Goal: Find specific page/section: Find specific page/section

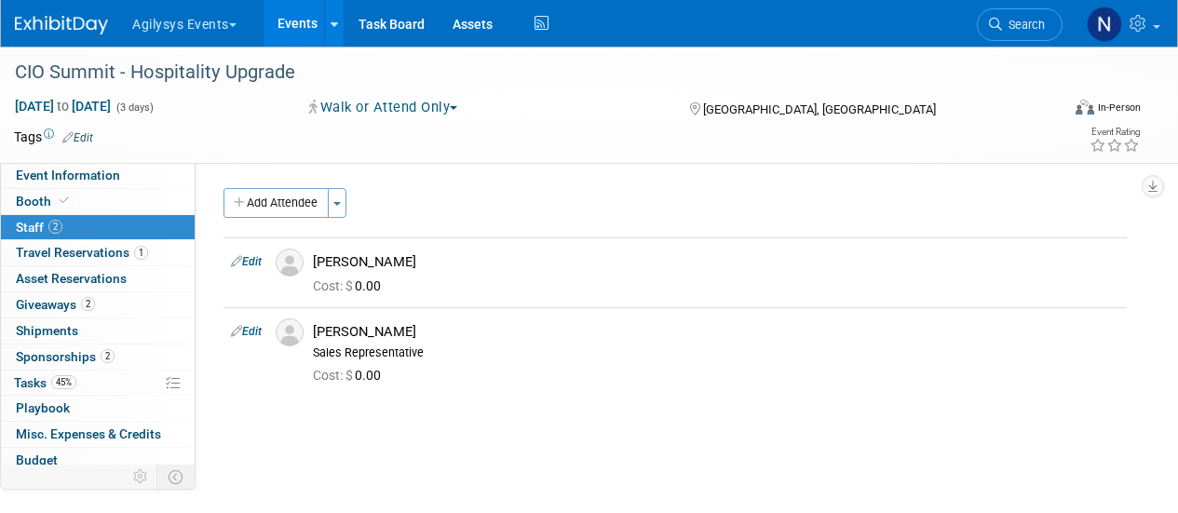
click at [1033, 25] on span "Search" at bounding box center [1023, 25] width 43 height 14
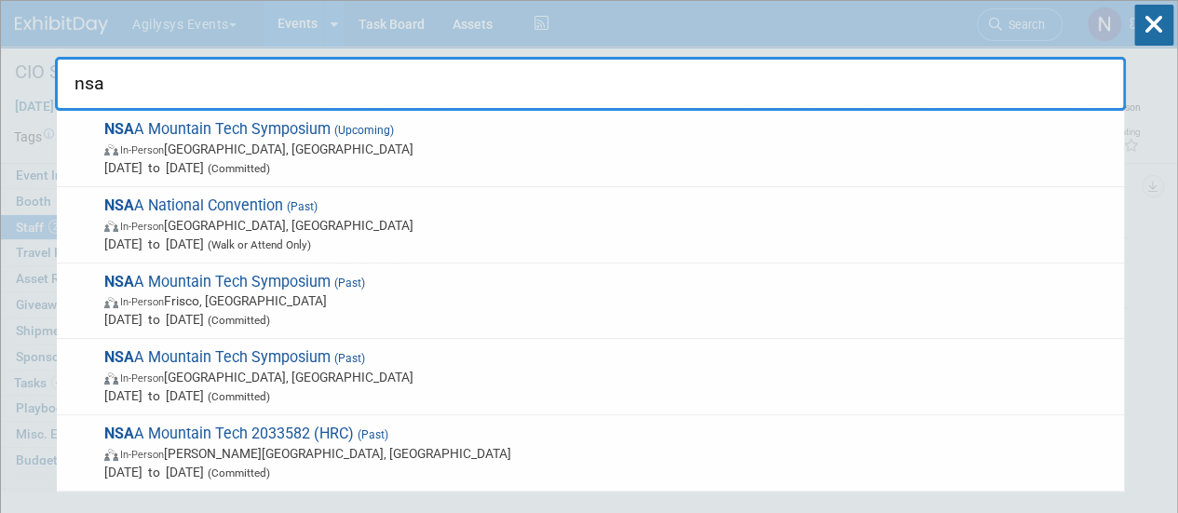
type input "nsaa"
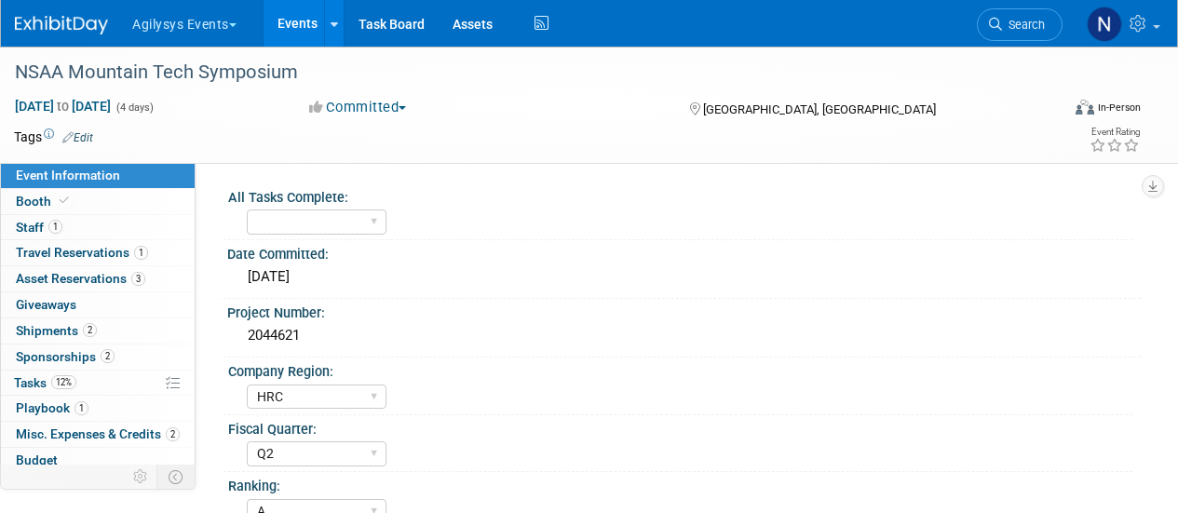
select select "HRC"
select select "Q2"
select select "A"
select select "Yes"
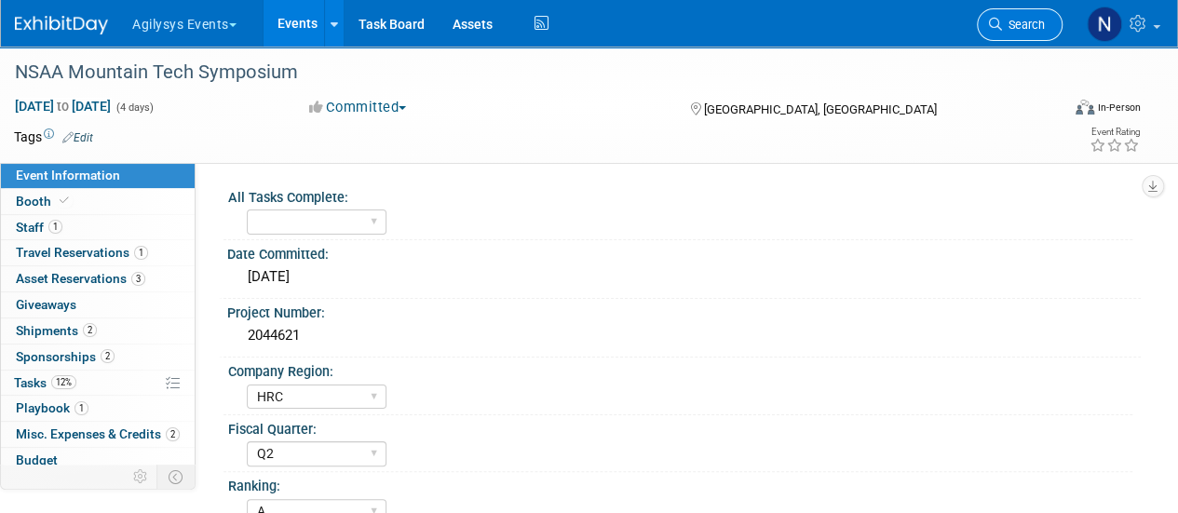
click at [1031, 23] on span "Search" at bounding box center [1023, 25] width 43 height 14
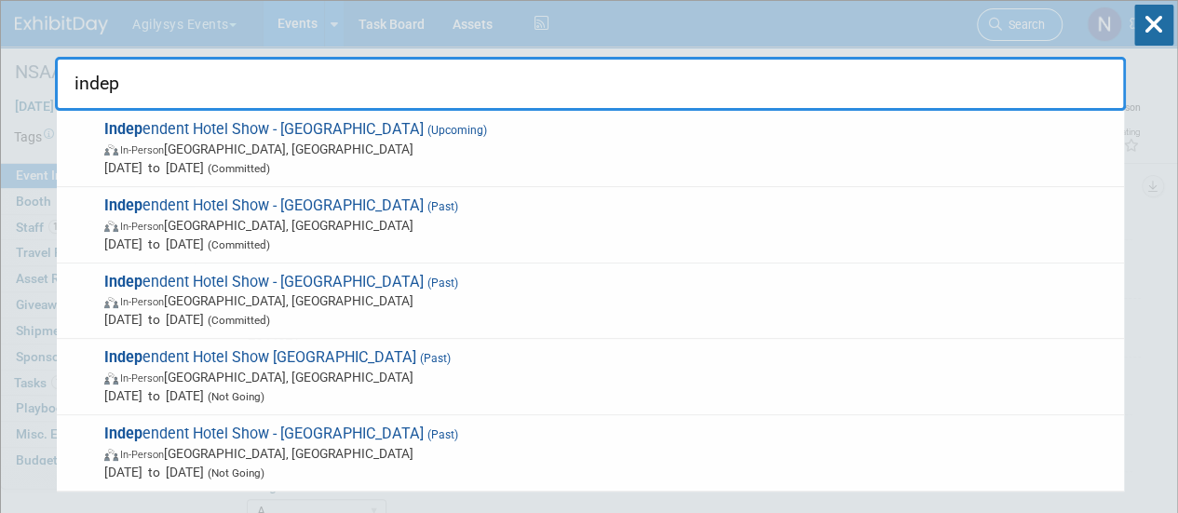
type input "indepe"
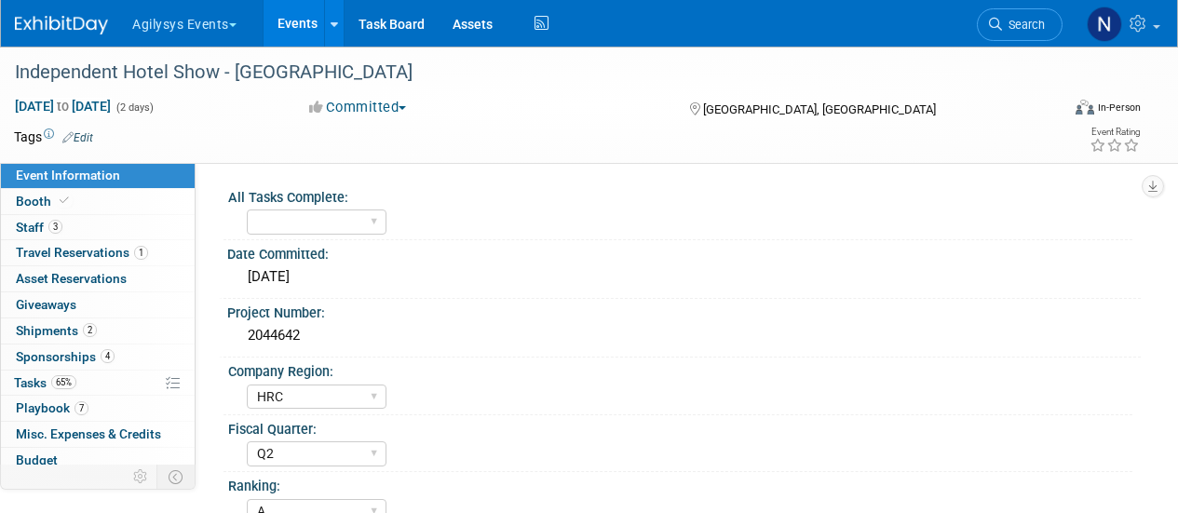
select select "HRC"
select select "Q2"
select select "A"
select select "Yes"
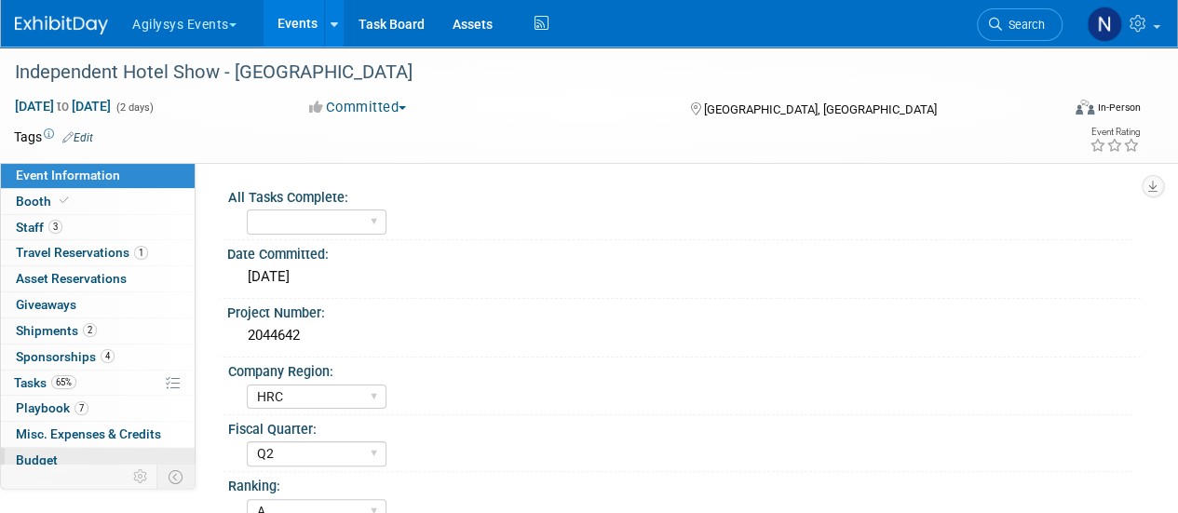
click at [71, 448] on link "Budget" at bounding box center [98, 460] width 194 height 25
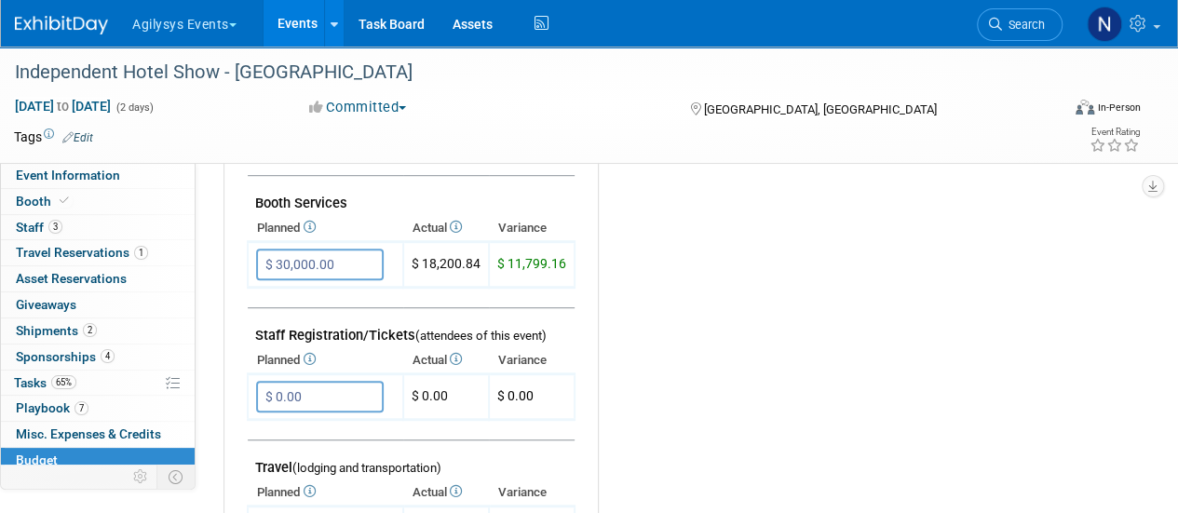
scroll to position [480, 0]
click at [67, 207] on span at bounding box center [64, 201] width 17 height 14
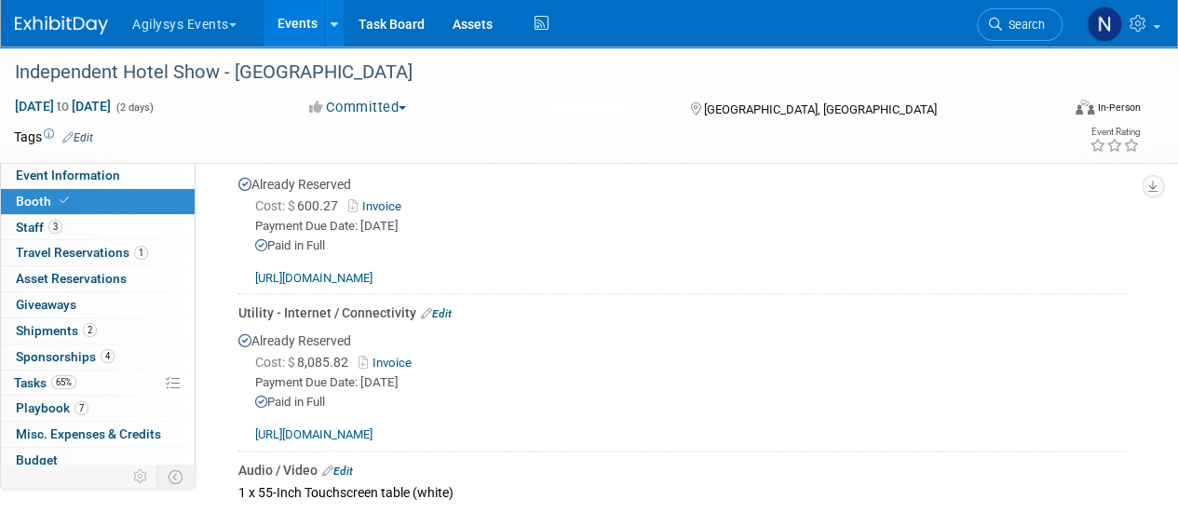
scroll to position [991, 0]
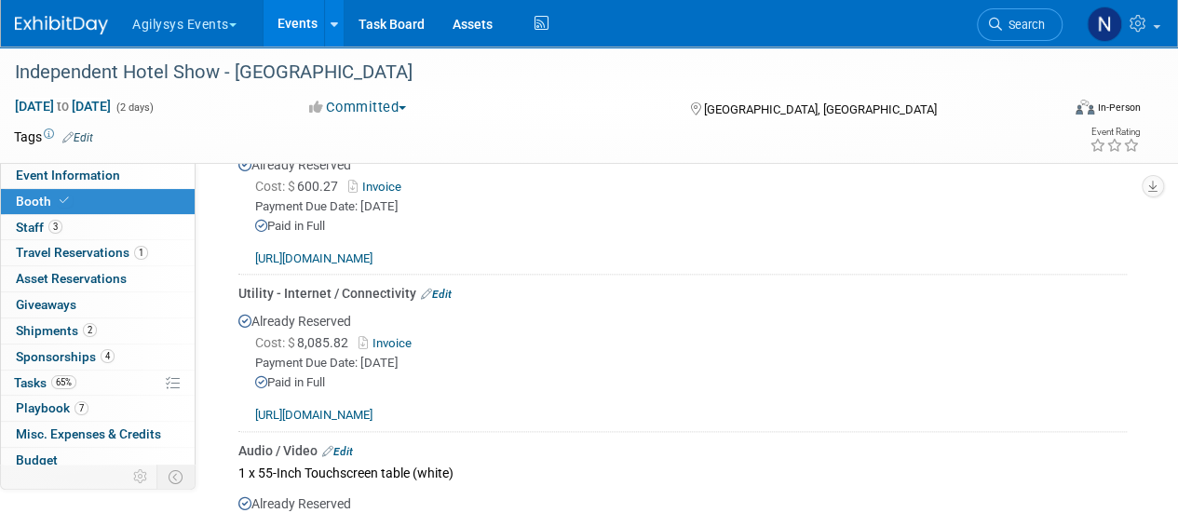
click at [410, 350] on link "Invoice" at bounding box center [388, 343] width 61 height 14
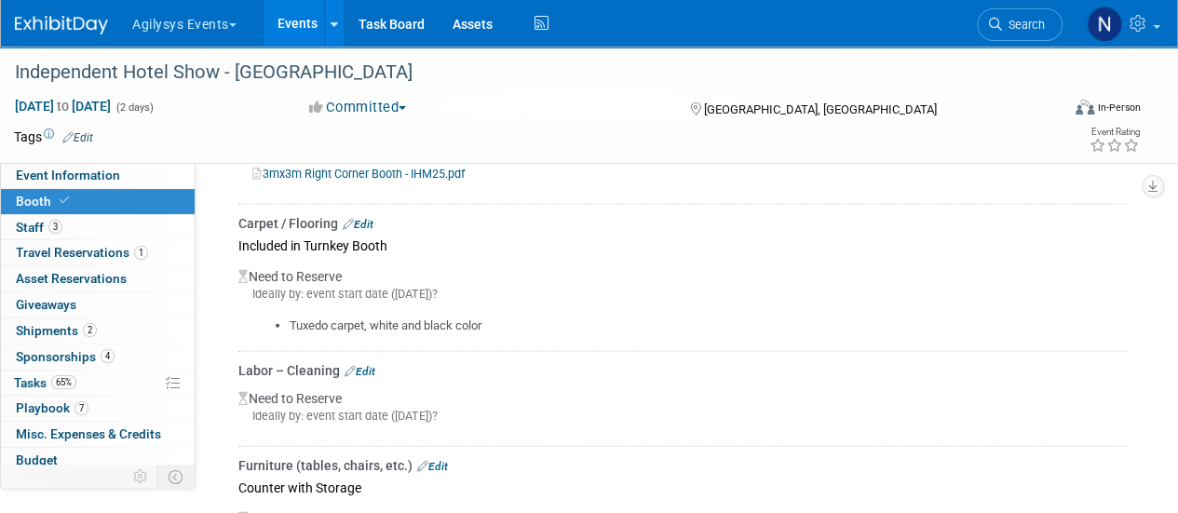
scroll to position [2073, 0]
click at [357, 230] on link "Edit" at bounding box center [358, 223] width 31 height 13
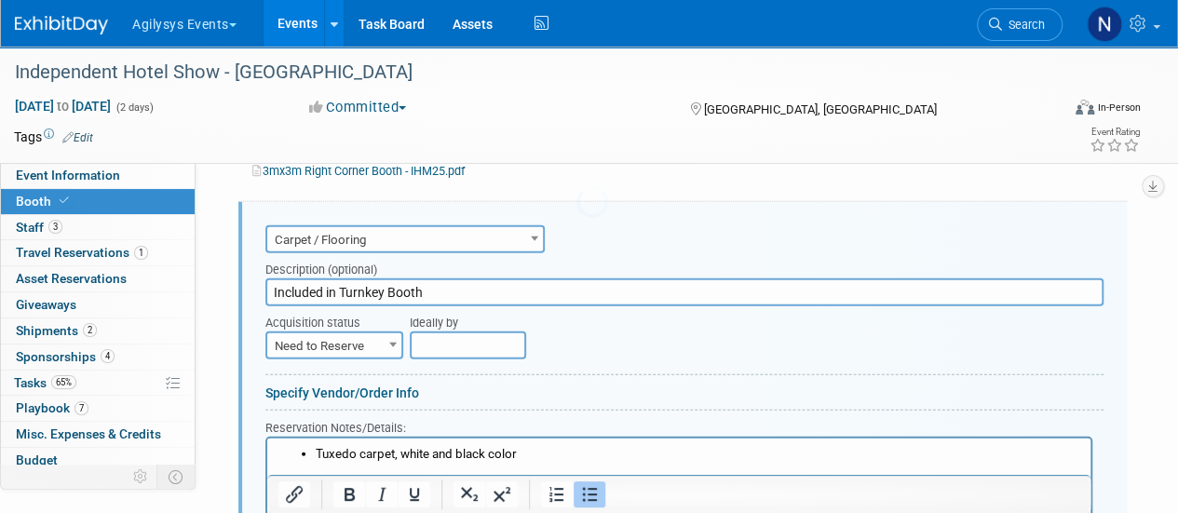
scroll to position [0, 0]
click at [372, 348] on span "Need to Reserve" at bounding box center [334, 346] width 134 height 26
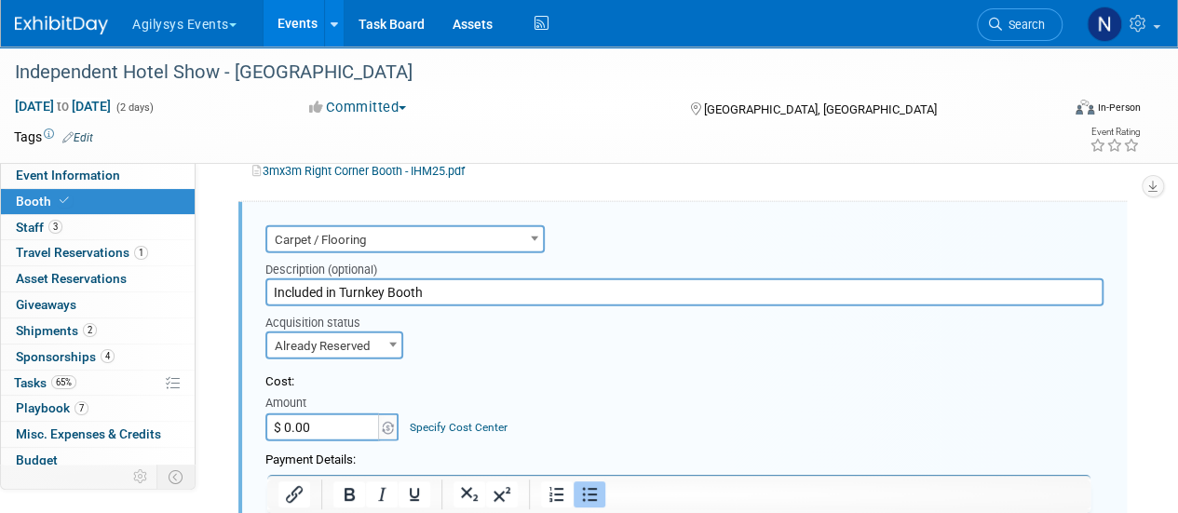
select select "2"
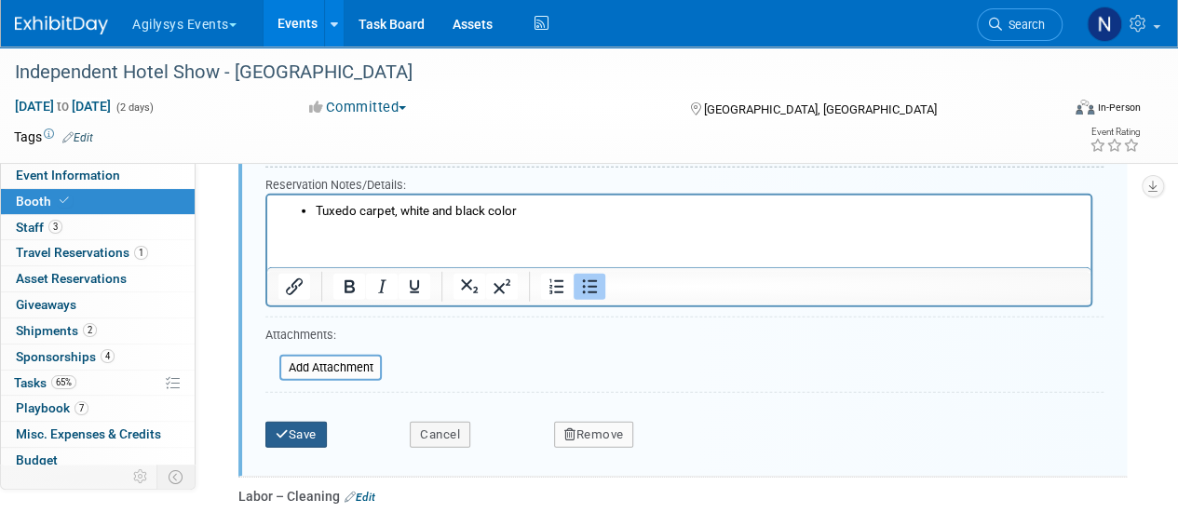
click at [309, 438] on button "Save" at bounding box center [295, 435] width 61 height 26
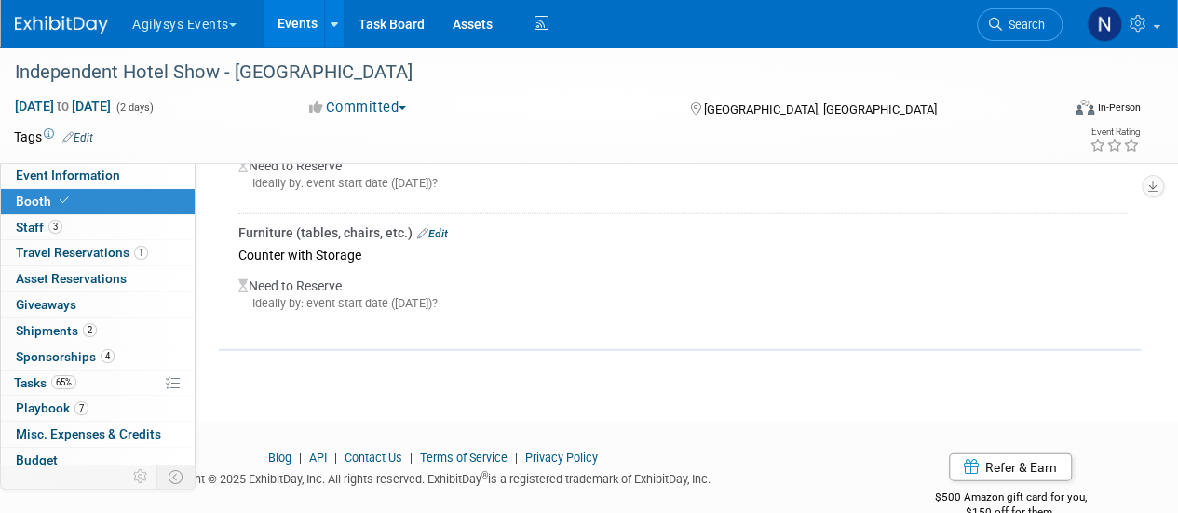
scroll to position [2315, 0]
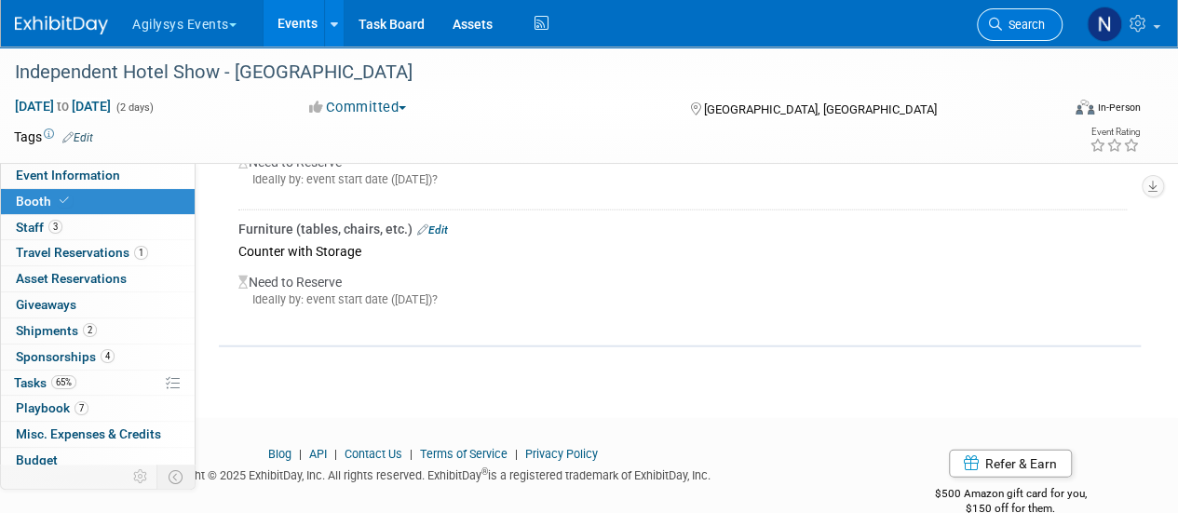
click at [1013, 25] on span "Search" at bounding box center [1023, 25] width 43 height 14
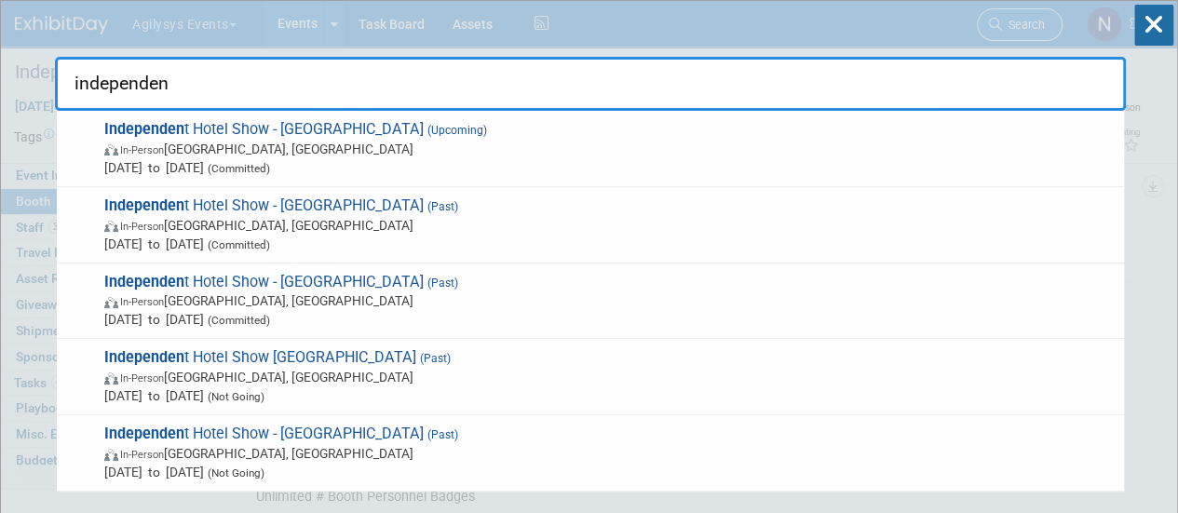
type input "independent"
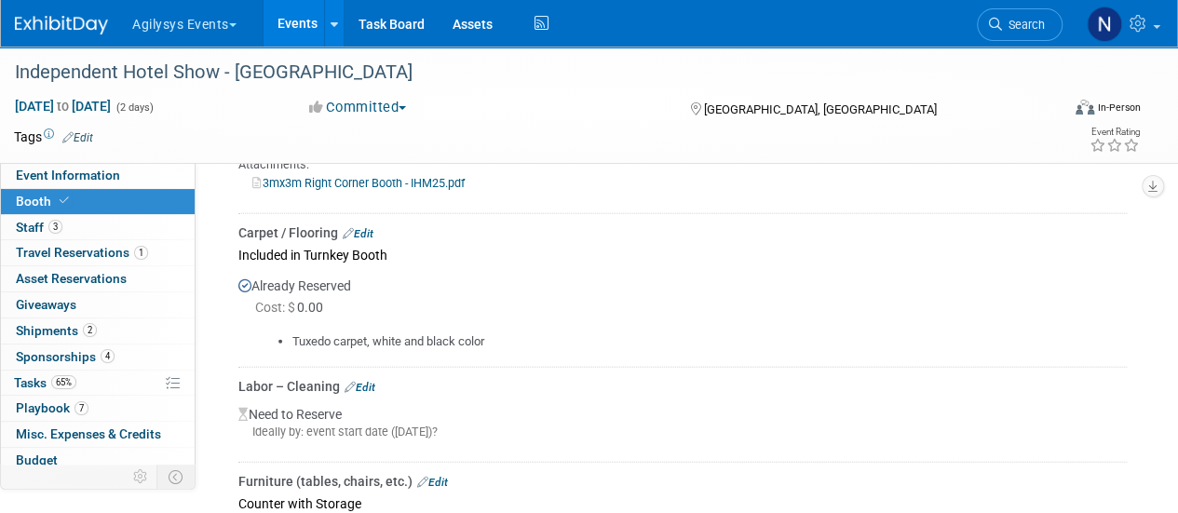
scroll to position [2056, 0]
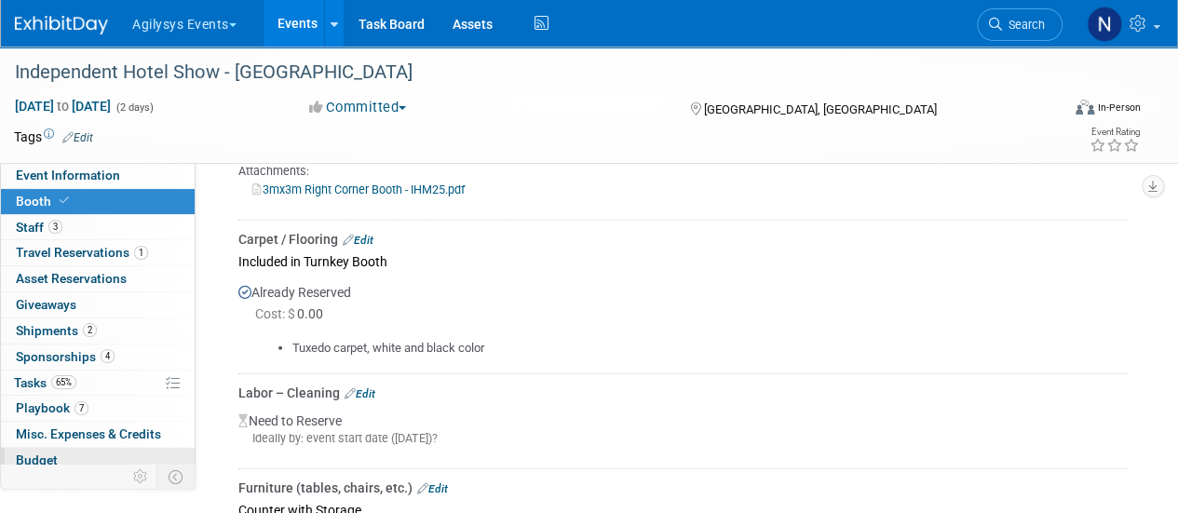
click at [95, 453] on link "Budget" at bounding box center [98, 460] width 194 height 25
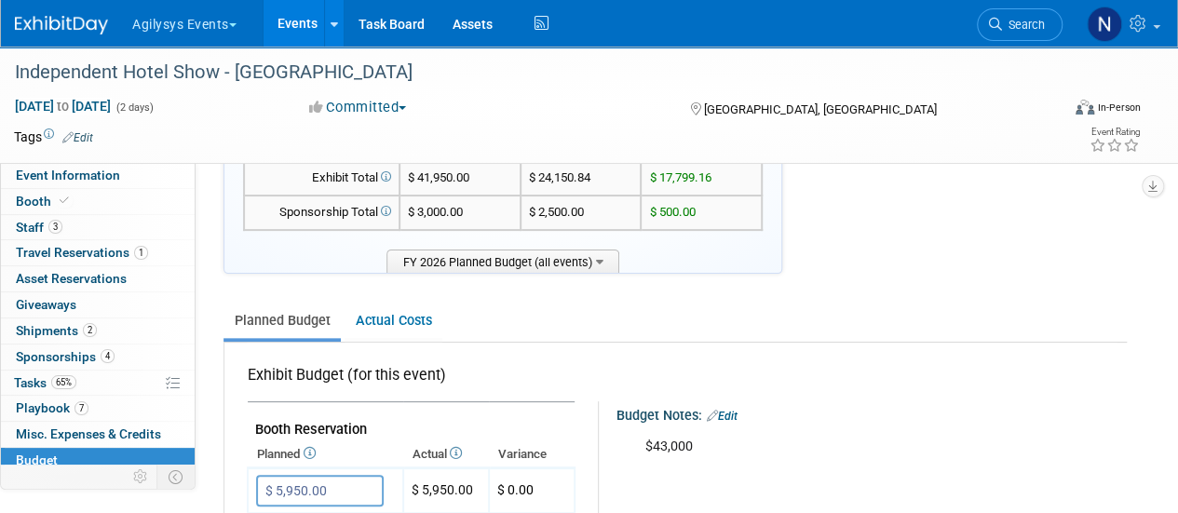
scroll to position [140, 0]
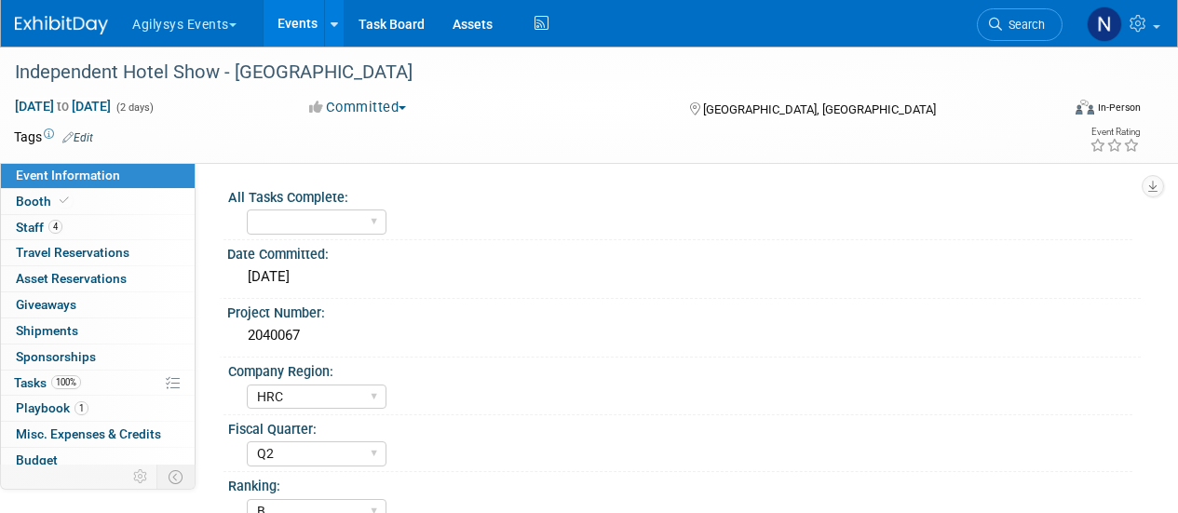
select select "HRC"
select select "Q2"
select select "B"
select select "Yes"
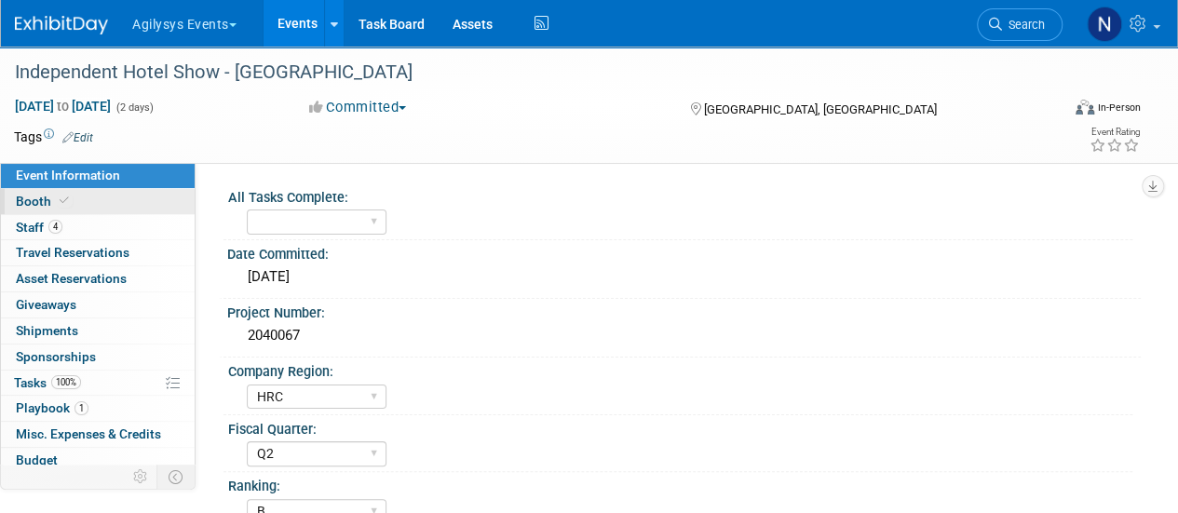
click at [107, 208] on link "Booth" at bounding box center [98, 201] width 194 height 25
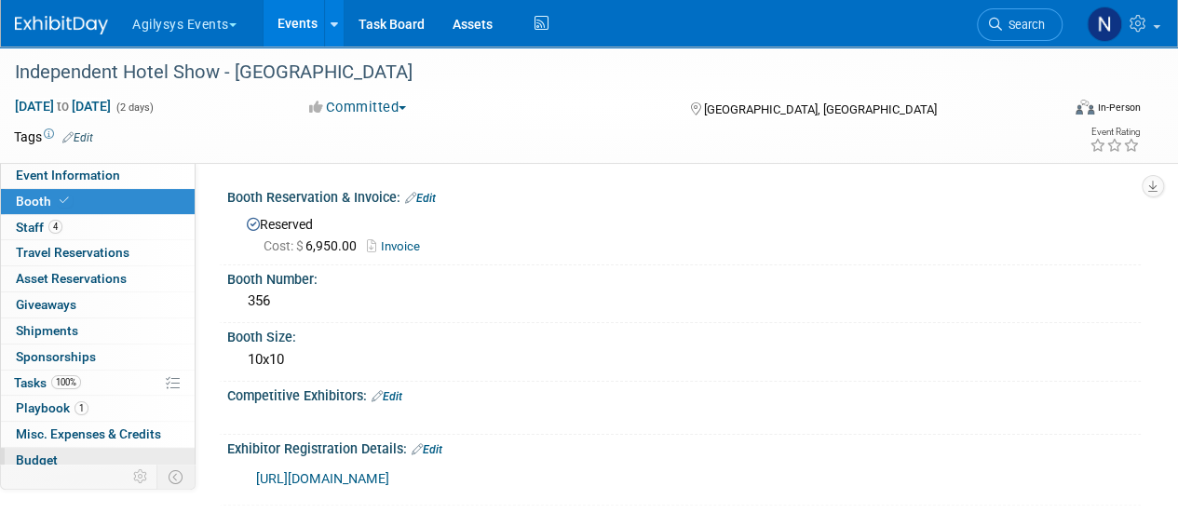
click at [77, 451] on link "Budget" at bounding box center [98, 460] width 194 height 25
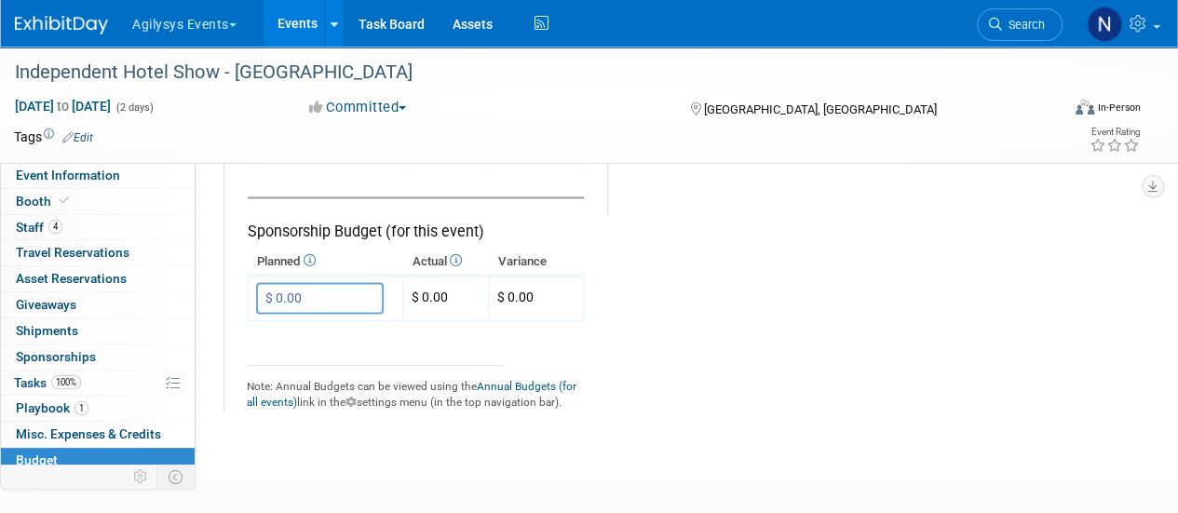
scroll to position [1274, 0]
click at [85, 25] on img at bounding box center [61, 25] width 93 height 19
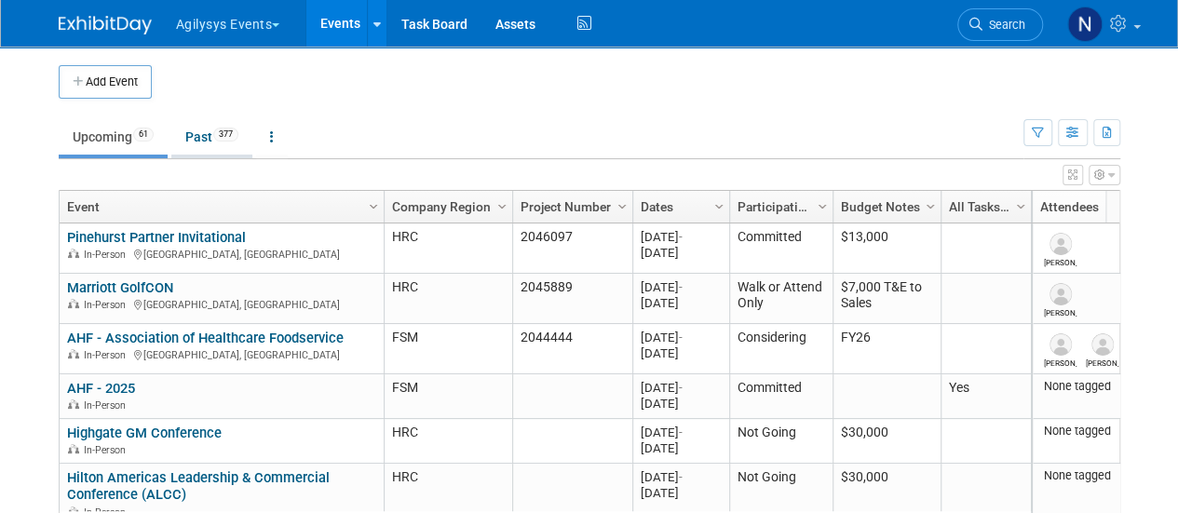
click at [190, 139] on link "Past 377" at bounding box center [211, 136] width 81 height 35
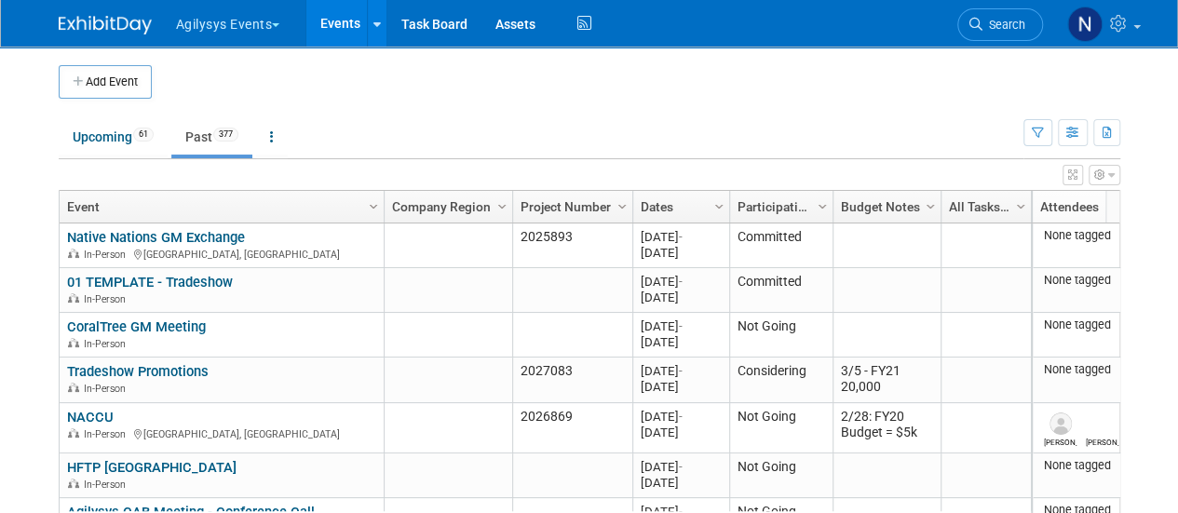
click at [697, 200] on link "Dates" at bounding box center [678, 207] width 76 height 32
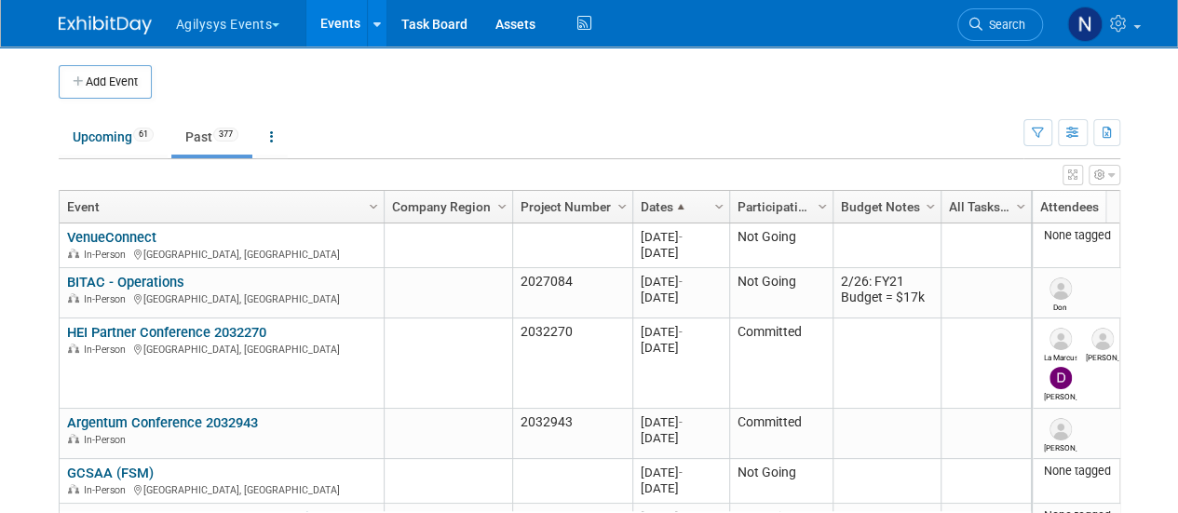
click at [697, 200] on link "Dates" at bounding box center [678, 207] width 76 height 32
